Goal: Book appointment/travel/reservation

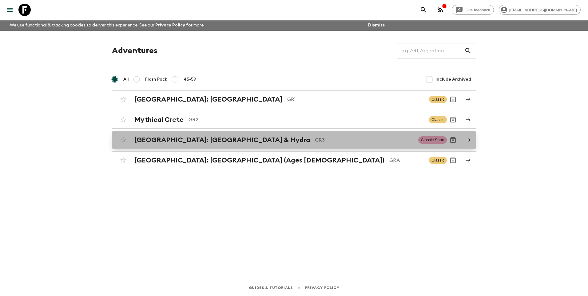
click at [200, 139] on h2 "[GEOGRAPHIC_DATA]: [GEOGRAPHIC_DATA] & Hydra" at bounding box center [221, 140] width 175 height 8
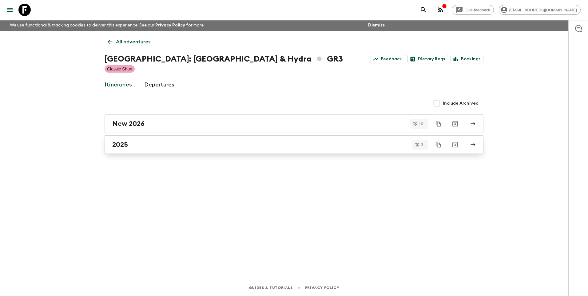
click at [138, 145] on div "2025" at bounding box center [288, 144] width 352 height 8
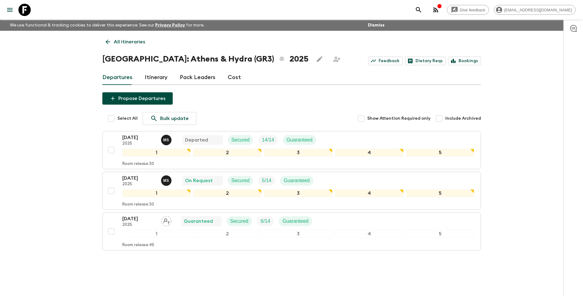
click at [111, 40] on icon at bounding box center [107, 41] width 7 height 7
